Goal: Find specific page/section

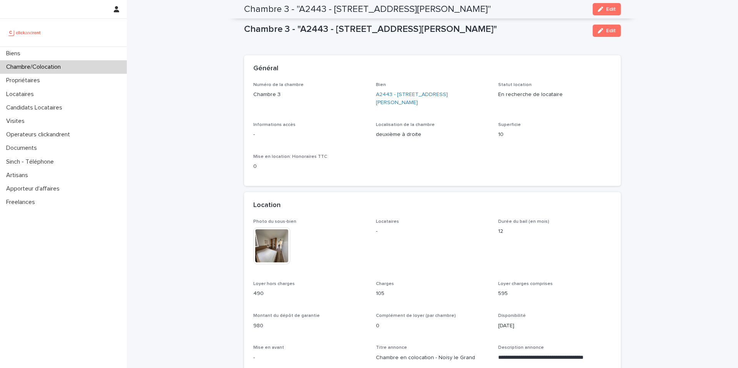
scroll to position [307, 0]
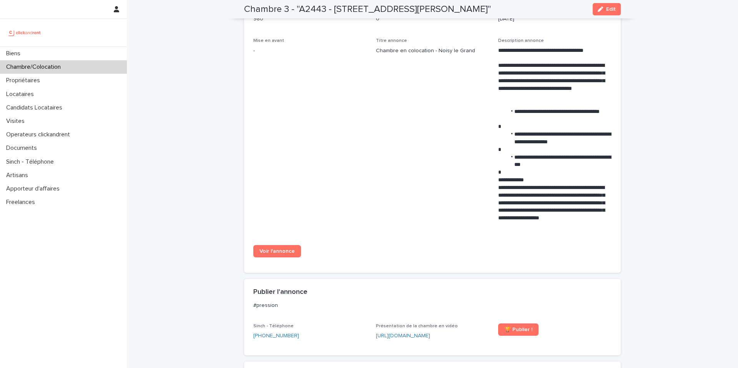
click at [111, 70] on div "Chambre/Colocation" at bounding box center [63, 66] width 127 height 13
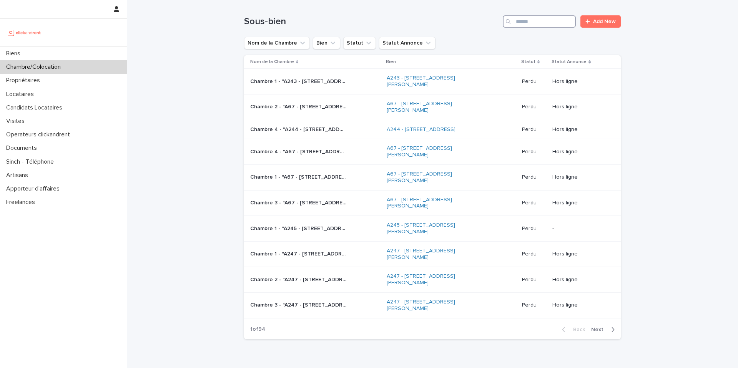
click at [553, 23] on input "Search" at bounding box center [539, 21] width 73 height 12
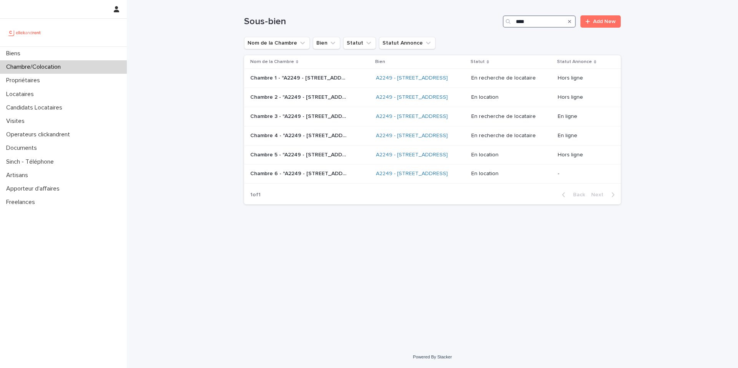
type input "****"
click at [298, 123] on div "Chambre 3 - "A2249 - [STREET_ADDRESS]" Chambre 3 - "A2249 - [STREET_ADDRESS]"" at bounding box center [310, 116] width 120 height 13
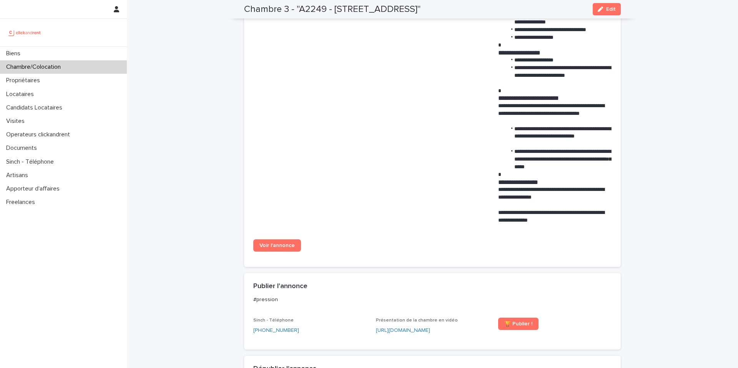
scroll to position [567, 0]
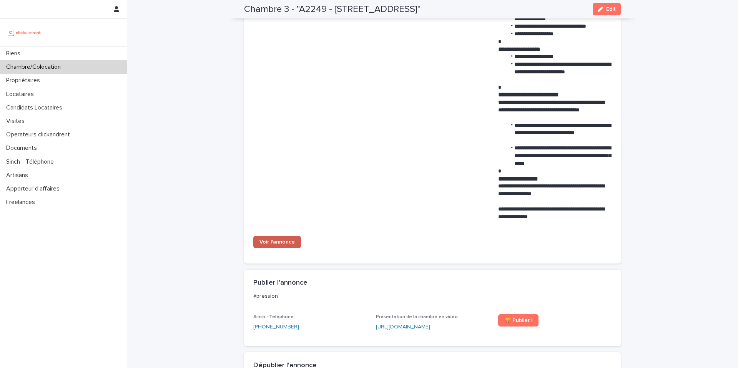
click at [286, 245] on span "Voir l'annonce" at bounding box center [276, 241] width 35 height 5
